Goal: Information Seeking & Learning: Understand process/instructions

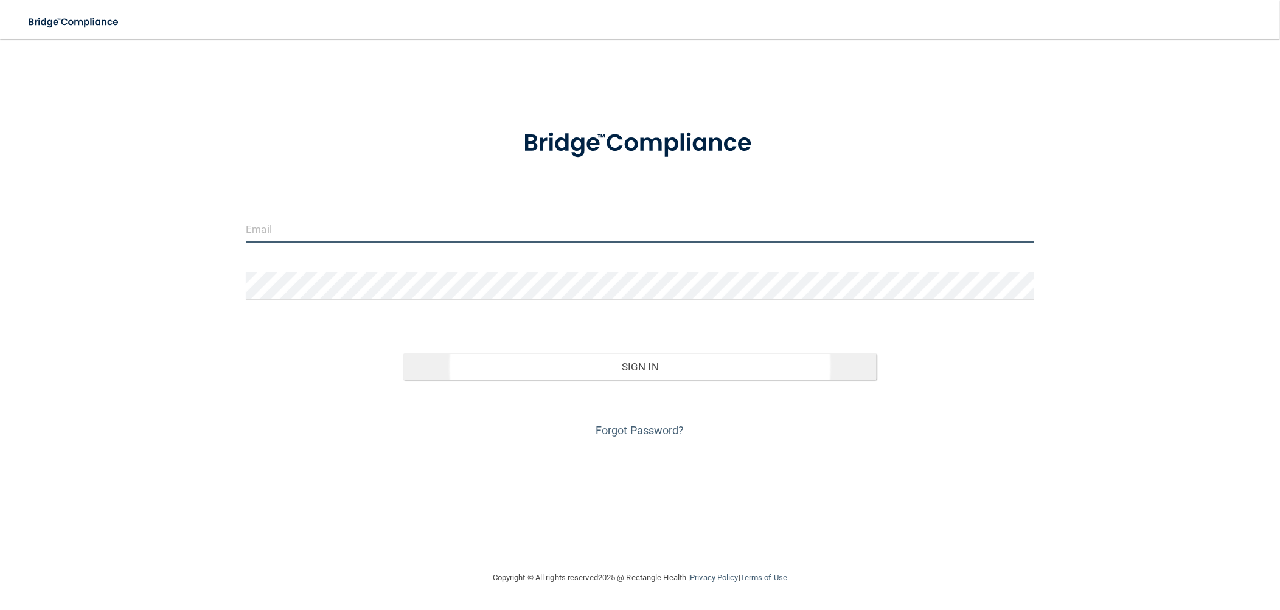
type input "[EMAIL_ADDRESS][DOMAIN_NAME]"
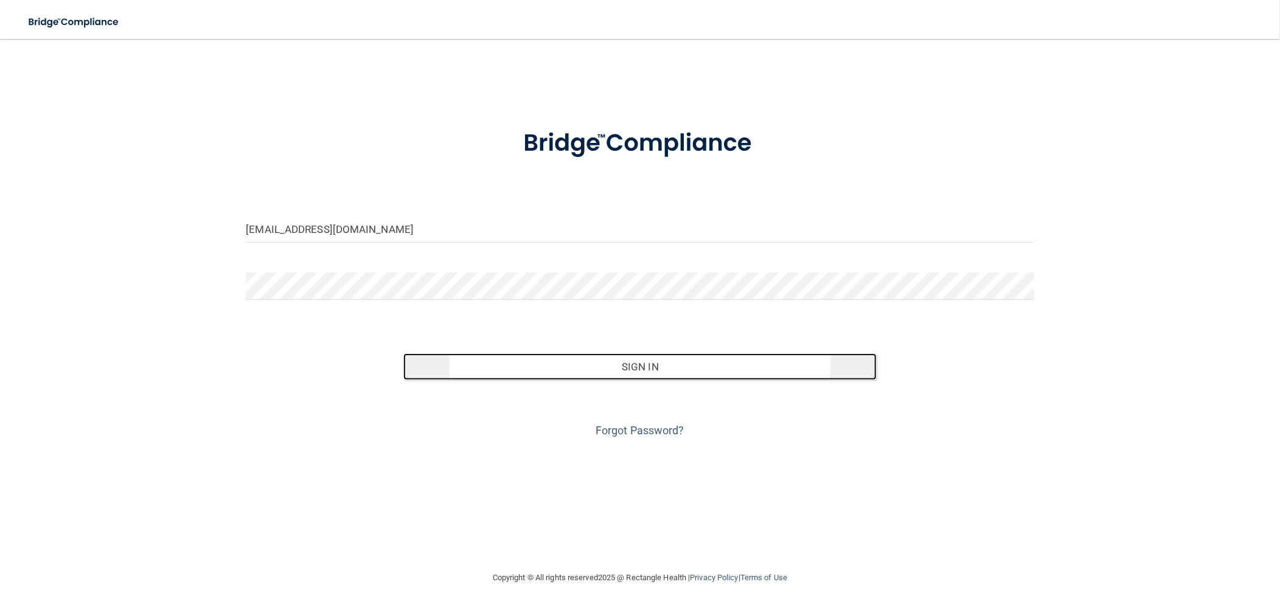
click at [667, 362] on button "Sign In" at bounding box center [639, 367] width 473 height 27
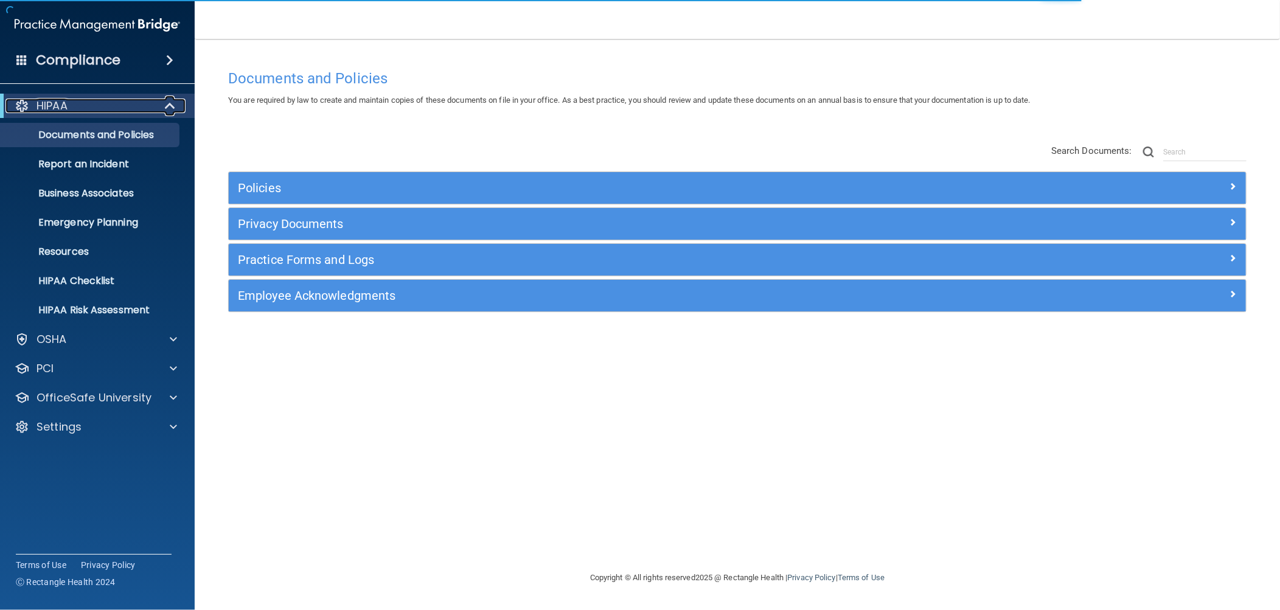
click at [169, 103] on span at bounding box center [171, 106] width 10 height 15
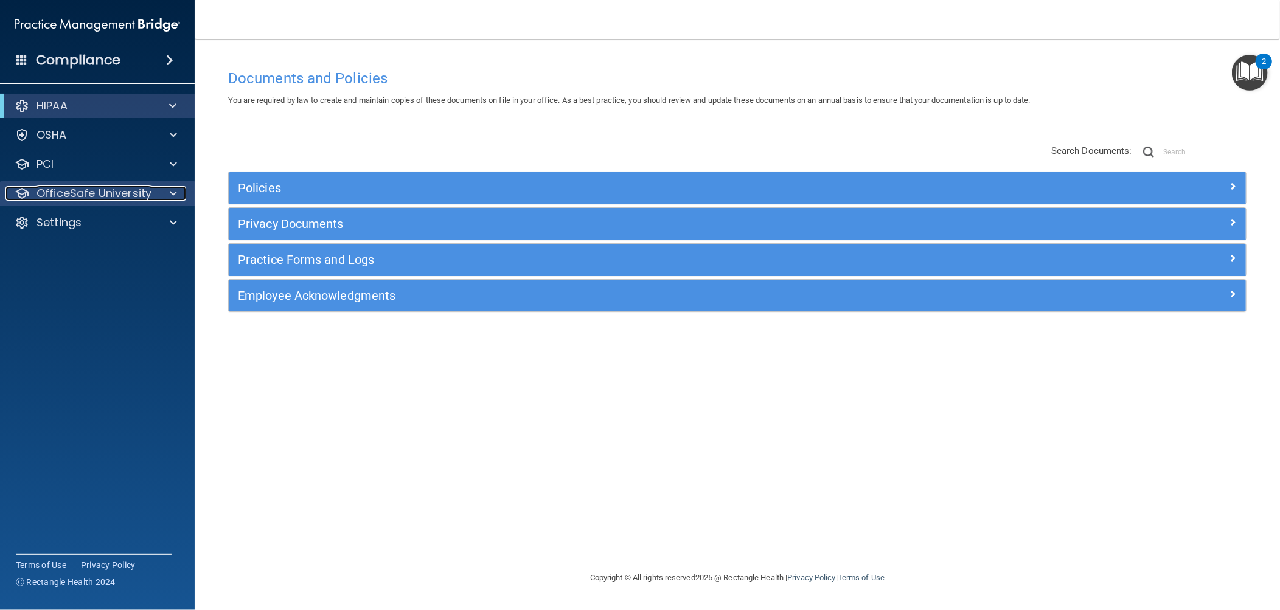
click at [173, 189] on span at bounding box center [173, 193] width 7 height 15
click at [171, 193] on span at bounding box center [173, 193] width 7 height 15
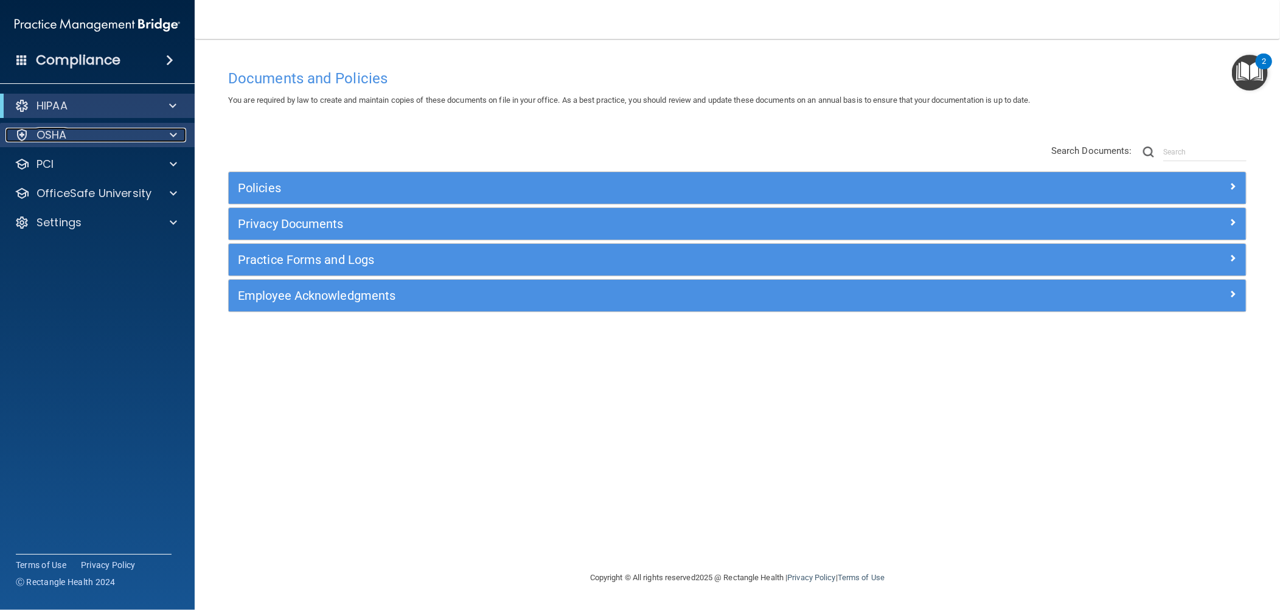
click at [173, 132] on span at bounding box center [173, 135] width 7 height 15
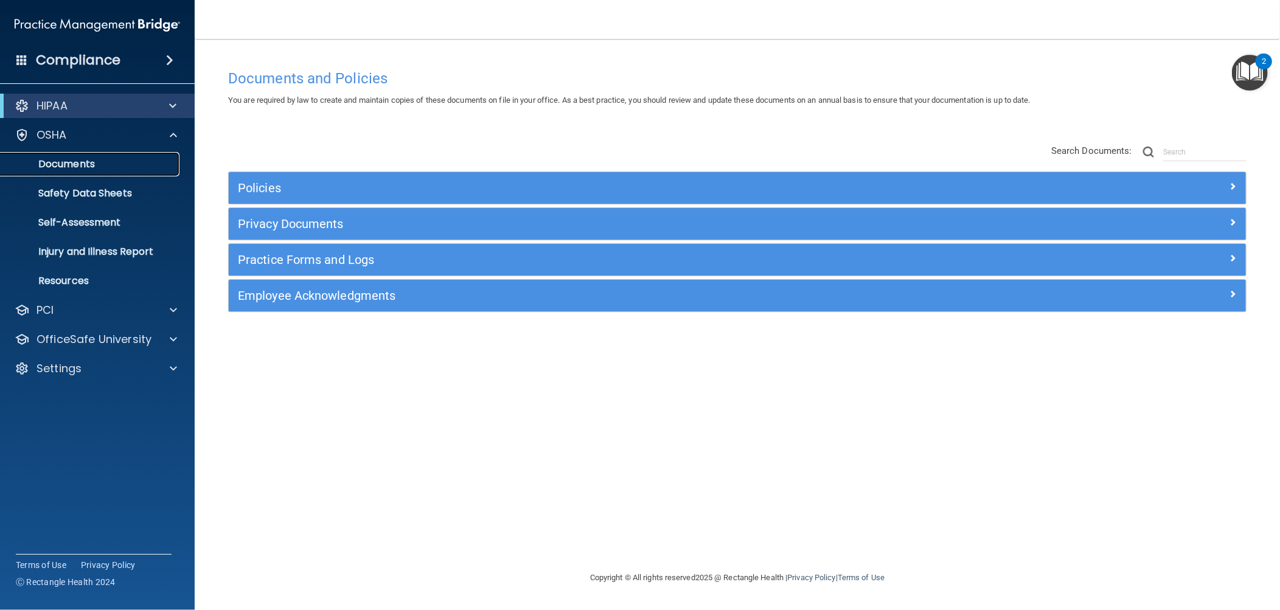
click at [73, 164] on p "Documents" at bounding box center [91, 164] width 166 height 12
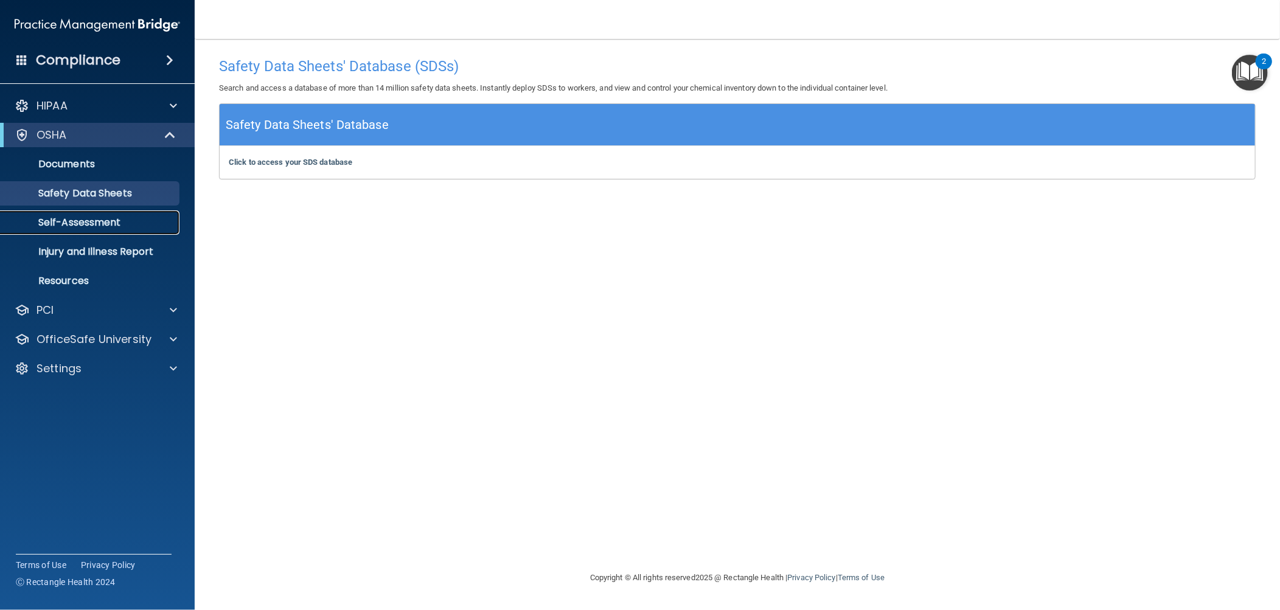
click at [87, 225] on p "Self-Assessment" at bounding box center [91, 223] width 166 height 12
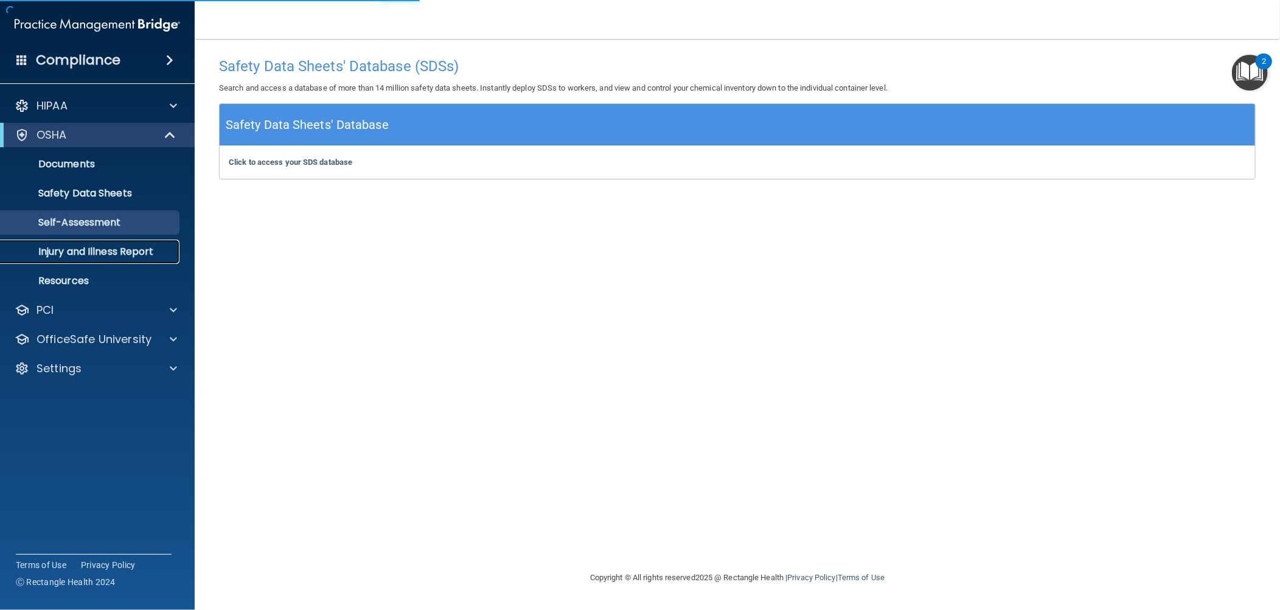
click at [94, 250] on p "Injury and Illness Report" at bounding box center [91, 252] width 166 height 12
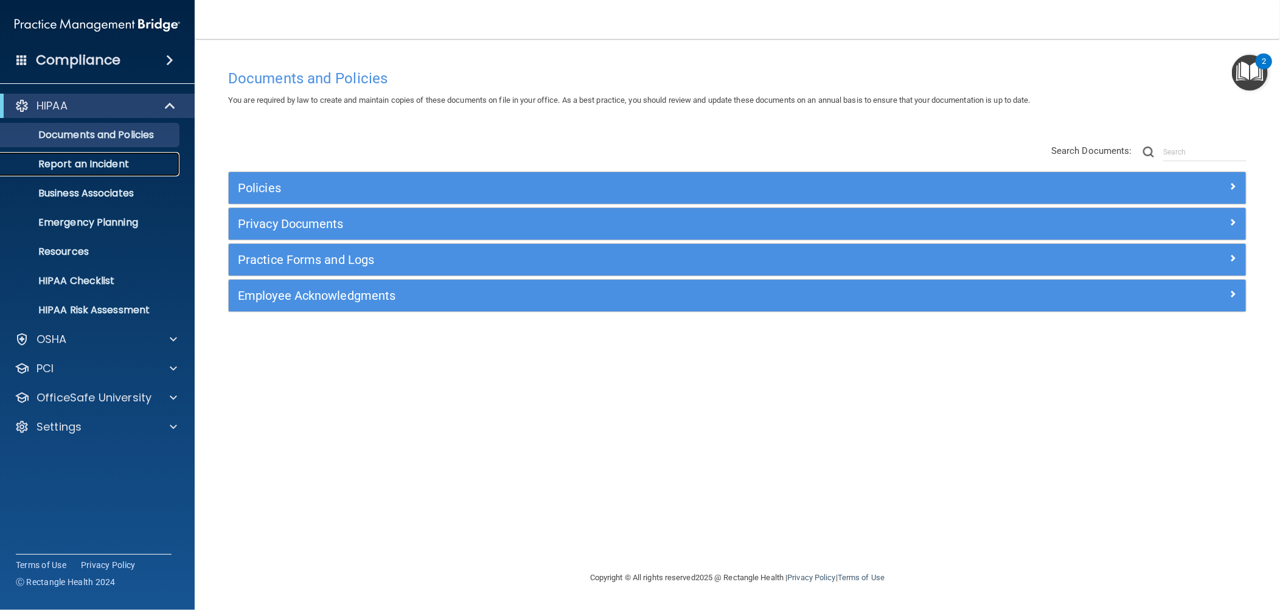
click at [97, 162] on p "Report an Incident" at bounding box center [91, 164] width 166 height 12
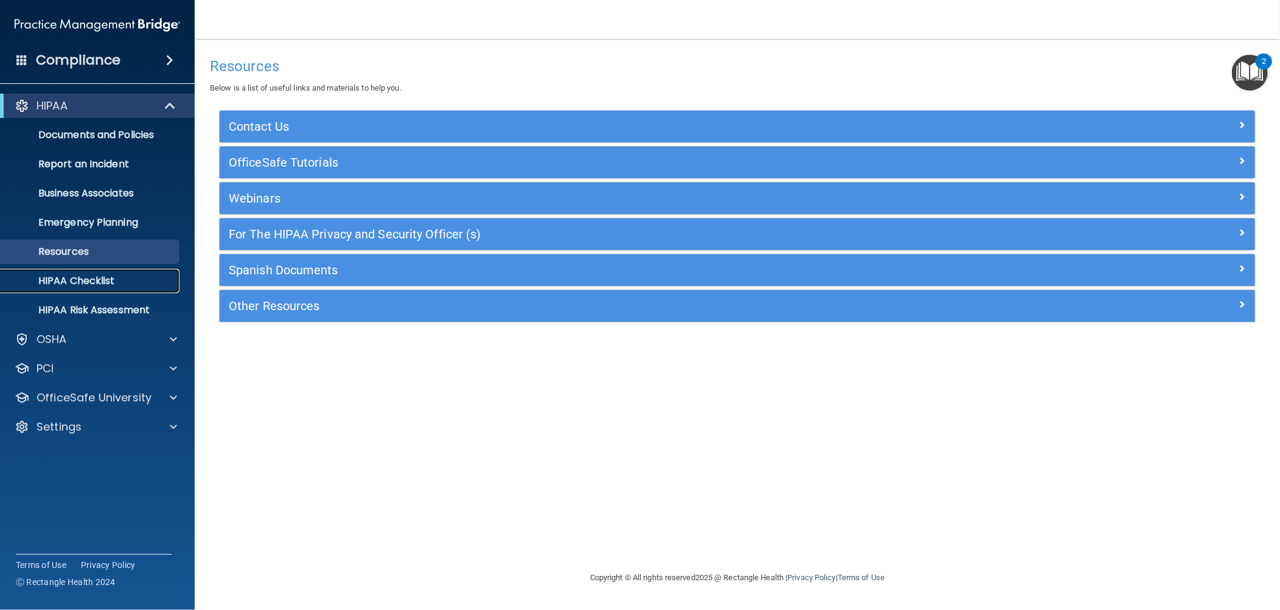
click at [89, 284] on p "HIPAA Checklist" at bounding box center [91, 281] width 166 height 12
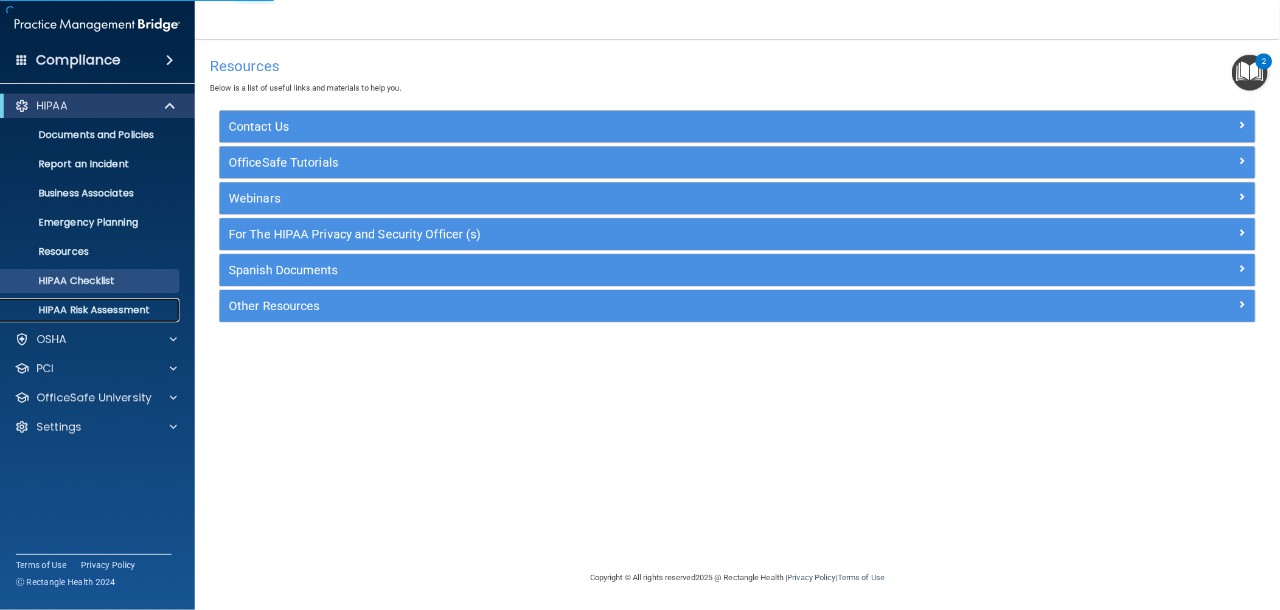
click at [103, 310] on p "HIPAA Risk Assessment" at bounding box center [91, 310] width 166 height 12
